Goal: Find specific page/section: Find specific page/section

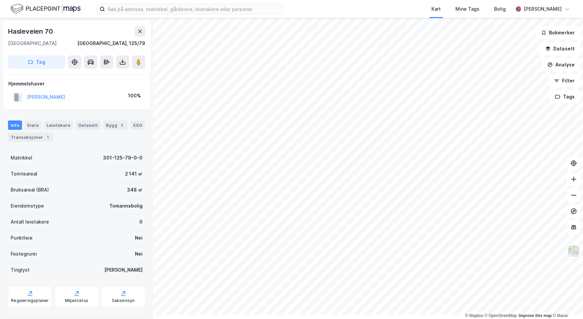
click at [19, 11] on img at bounding box center [46, 9] width 70 height 12
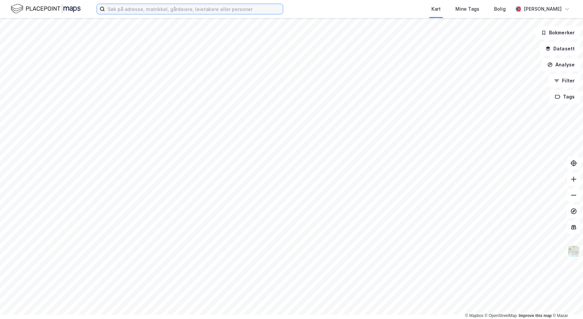
drag, startPoint x: 356, startPoint y: 0, endPoint x: 168, endPoint y: 9, distance: 188.2
click at [168, 9] on input at bounding box center [194, 9] width 178 height 10
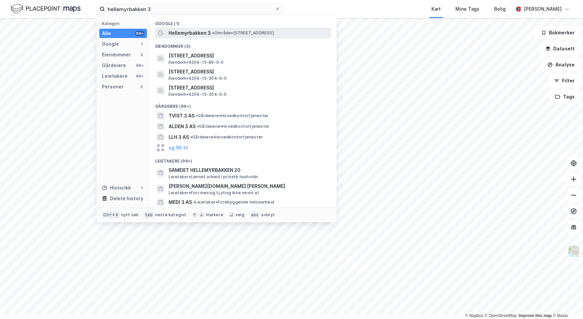
click at [211, 37] on span "Hellemyrbakken 3" at bounding box center [190, 33] width 42 height 8
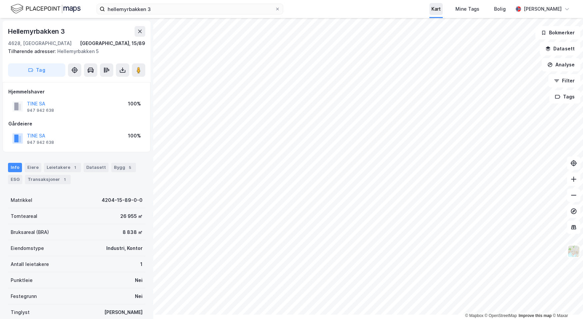
click at [432, 11] on div "Kart" at bounding box center [436, 9] width 9 height 8
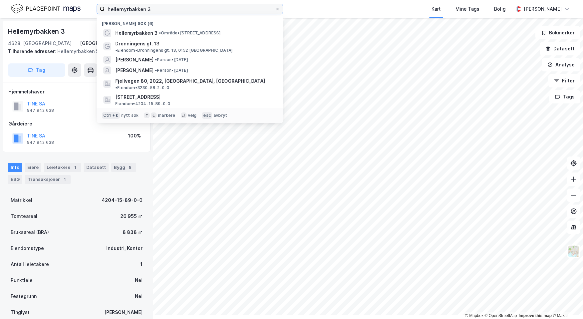
drag, startPoint x: 209, startPoint y: 12, endPoint x: 118, endPoint y: 13, distance: 91.0
click at [118, 13] on div "hellemyrbakken 3 Nylige søk (6) [GEOGRAPHIC_DATA] 3 • Område • [STREET_ADDRESS]…" at bounding box center [291, 9] width 583 height 18
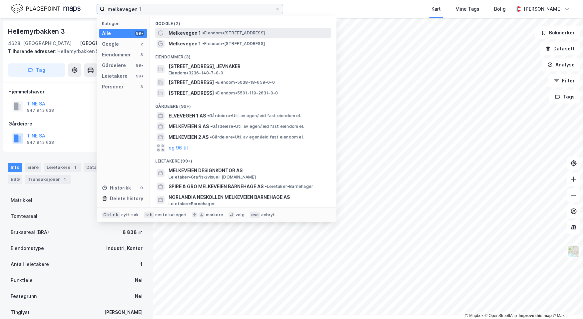
type input "melkevegen 1"
click at [201, 37] on span "Melkevegen 1" at bounding box center [185, 33] width 32 height 8
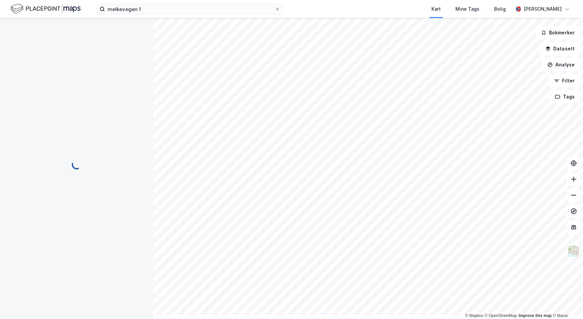
scroll to position [0, 0]
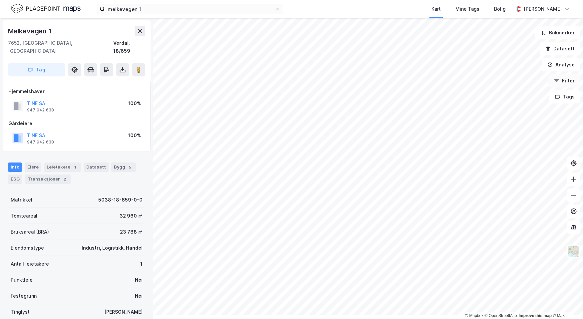
click at [559, 87] on button "Filter" at bounding box center [564, 80] width 32 height 13
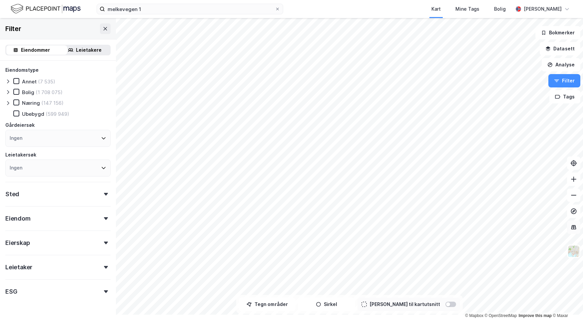
click at [572, 227] on icon at bounding box center [574, 226] width 4 height 1
click at [570, 230] on icon at bounding box center [573, 227] width 7 height 7
click at [571, 257] on img at bounding box center [573, 251] width 13 height 13
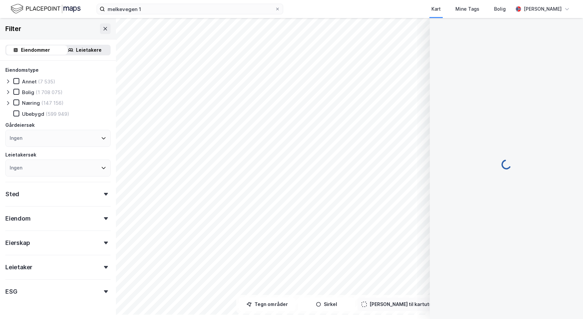
scroll to position [0, 0]
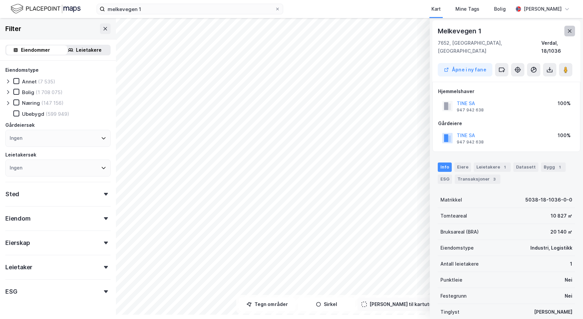
click at [570, 36] on button at bounding box center [569, 31] width 11 height 11
